Goal: Find specific page/section

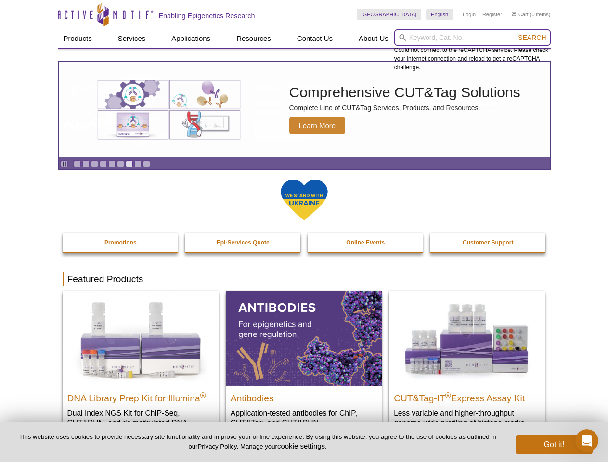
click at [473, 38] on input "search" at bounding box center [473, 37] width 157 height 16
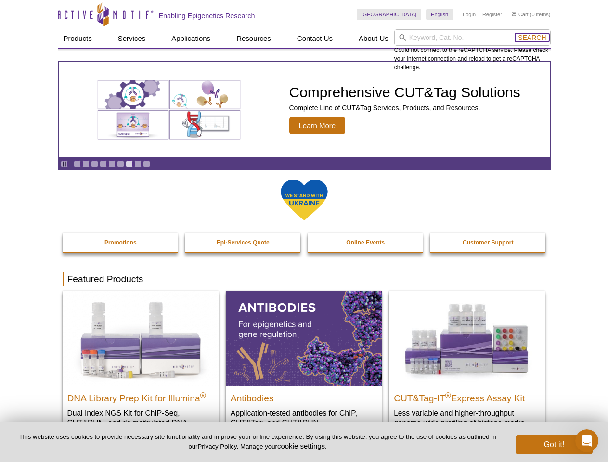
click at [532, 38] on span "Search" at bounding box center [532, 38] width 28 height 8
click at [64, 164] on icon "Pause" at bounding box center [64, 164] width 6 height 6
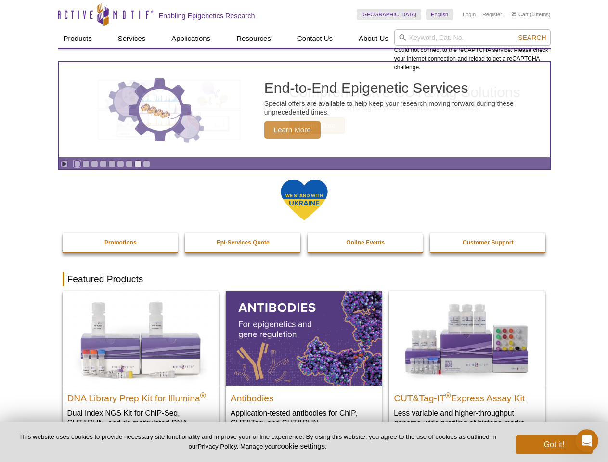
click at [77, 164] on link "Go to slide 1" at bounding box center [77, 163] width 7 height 7
click at [86, 164] on link "Go to slide 2" at bounding box center [85, 163] width 7 height 7
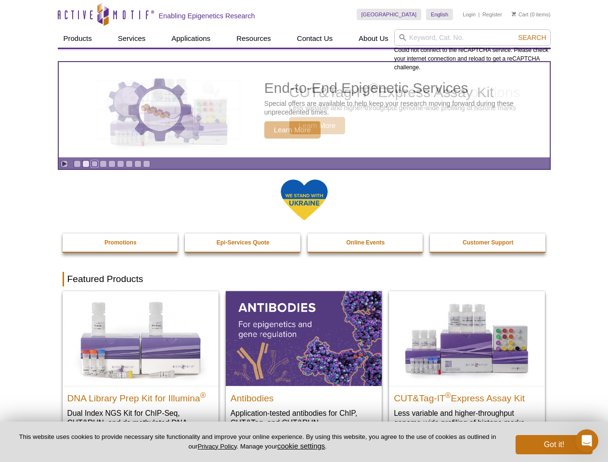
click at [94, 164] on link "Go to slide 3" at bounding box center [94, 163] width 7 height 7
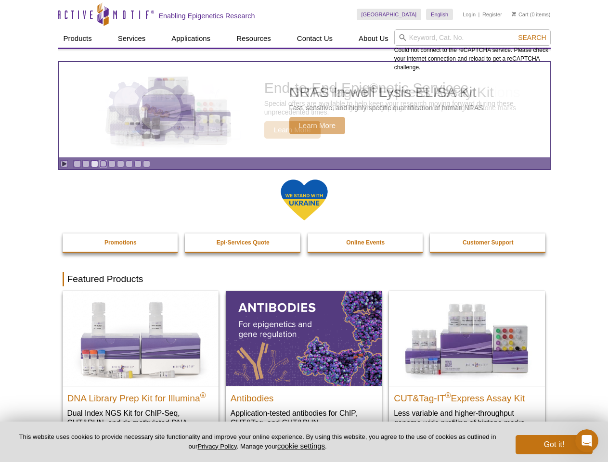
click at [103, 164] on link "Go to slide 4" at bounding box center [103, 163] width 7 height 7
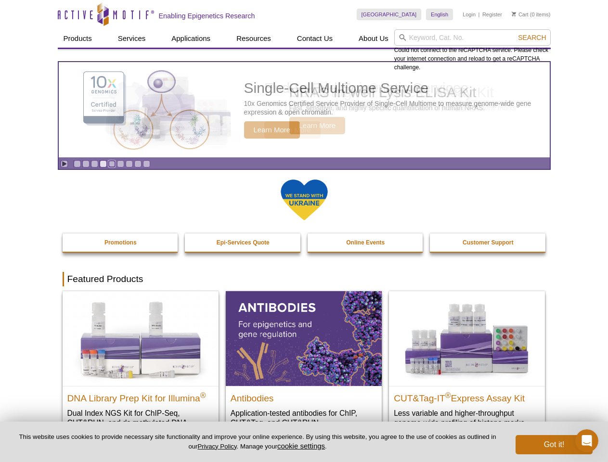
click at [112, 164] on link "Go to slide 5" at bounding box center [111, 163] width 7 height 7
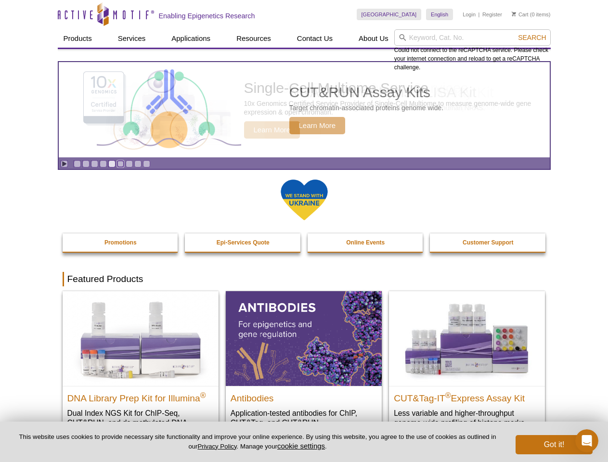
click at [120, 164] on link "Go to slide 6" at bounding box center [120, 163] width 7 height 7
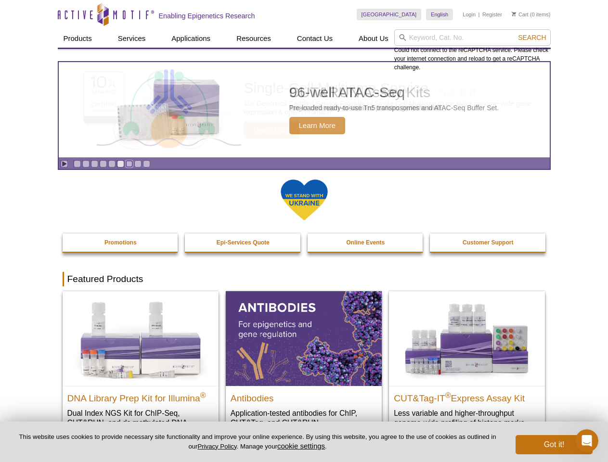
click at [129, 164] on link "Go to slide 7" at bounding box center [129, 163] width 7 height 7
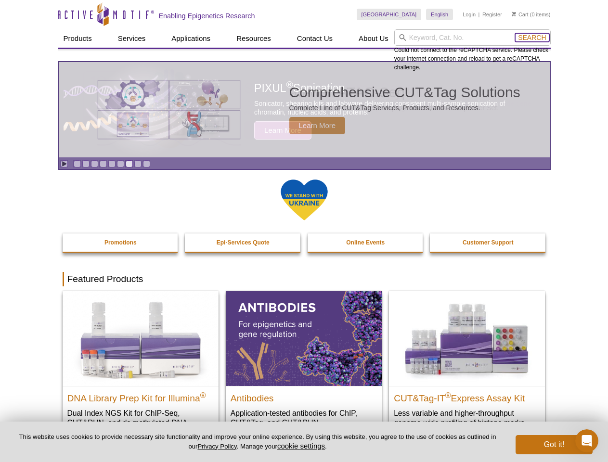
click at [532, 38] on span "Search" at bounding box center [532, 38] width 28 height 8
